Goal: Information Seeking & Learning: Understand process/instructions

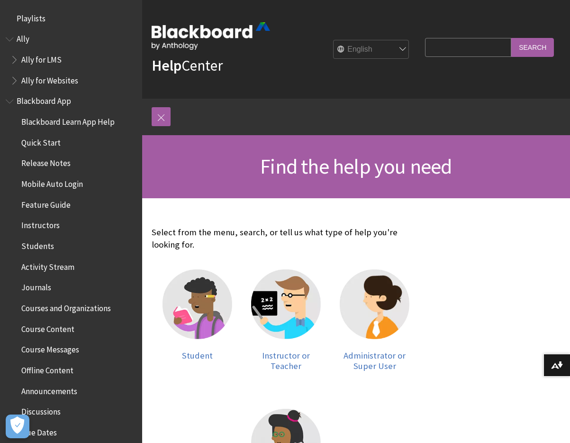
click at [9, 101] on span "Book outline for Blackboard App Help" at bounding box center [11, 99] width 10 height 12
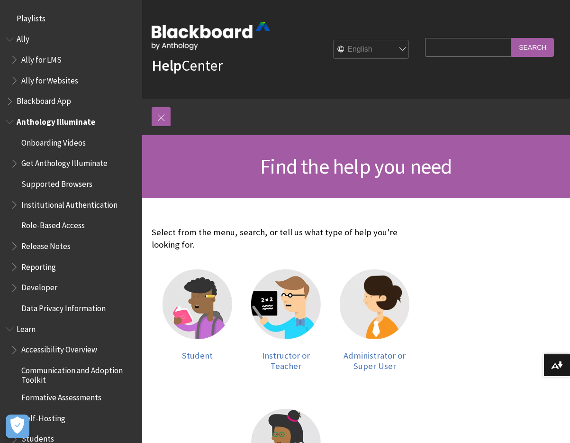
click at [7, 124] on span "Book outline for Anthology Illuminate" at bounding box center [11, 120] width 10 height 12
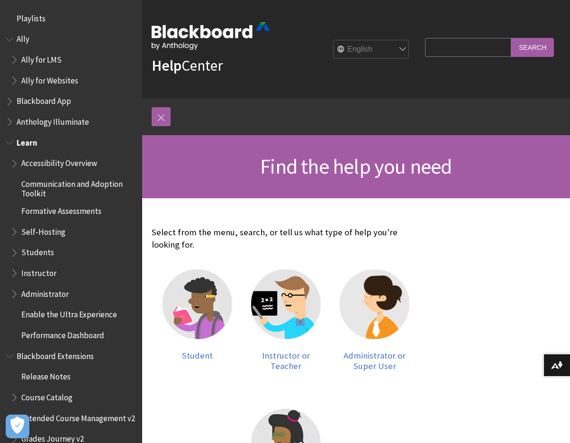
click at [10, 145] on span "Book outline for Blackboard Learn Help" at bounding box center [11, 141] width 10 height 12
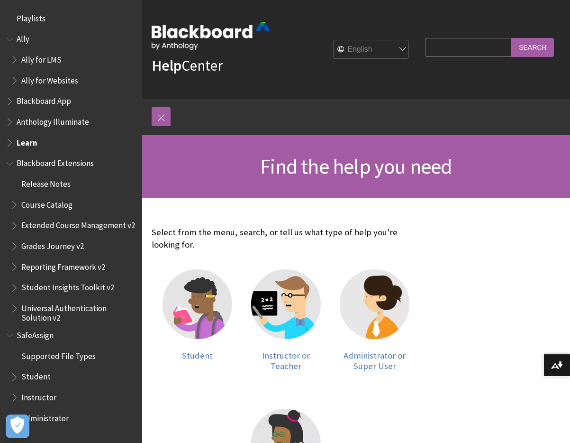
click at [9, 205] on ul "Release Notes Course Catalog Extended Course Management v2 Grades Journey v2 Re…" at bounding box center [71, 249] width 131 height 146
click at [12, 204] on span "Book outline for Blackboard Extensions" at bounding box center [15, 203] width 10 height 12
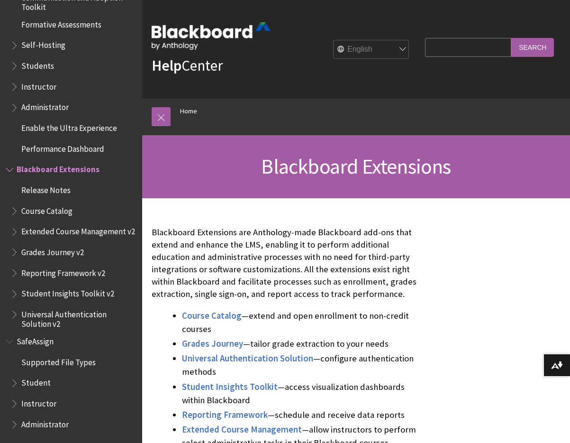
scroll to position [175, 0]
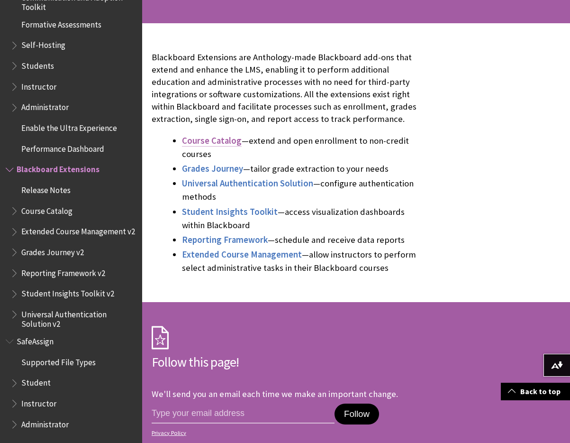
click at [199, 142] on span "Course Catalog" at bounding box center [212, 140] width 60 height 11
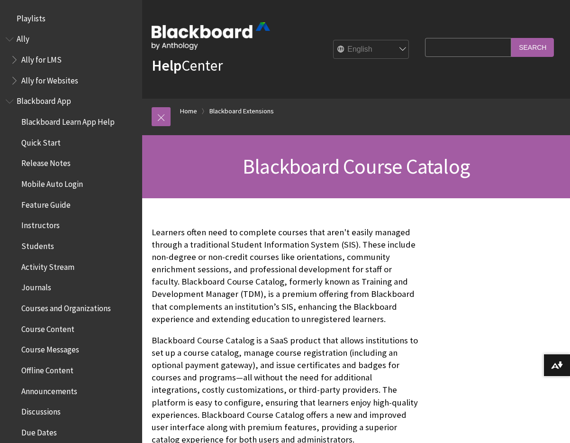
scroll to position [916, 0]
